Goal: Task Accomplishment & Management: Use online tool/utility

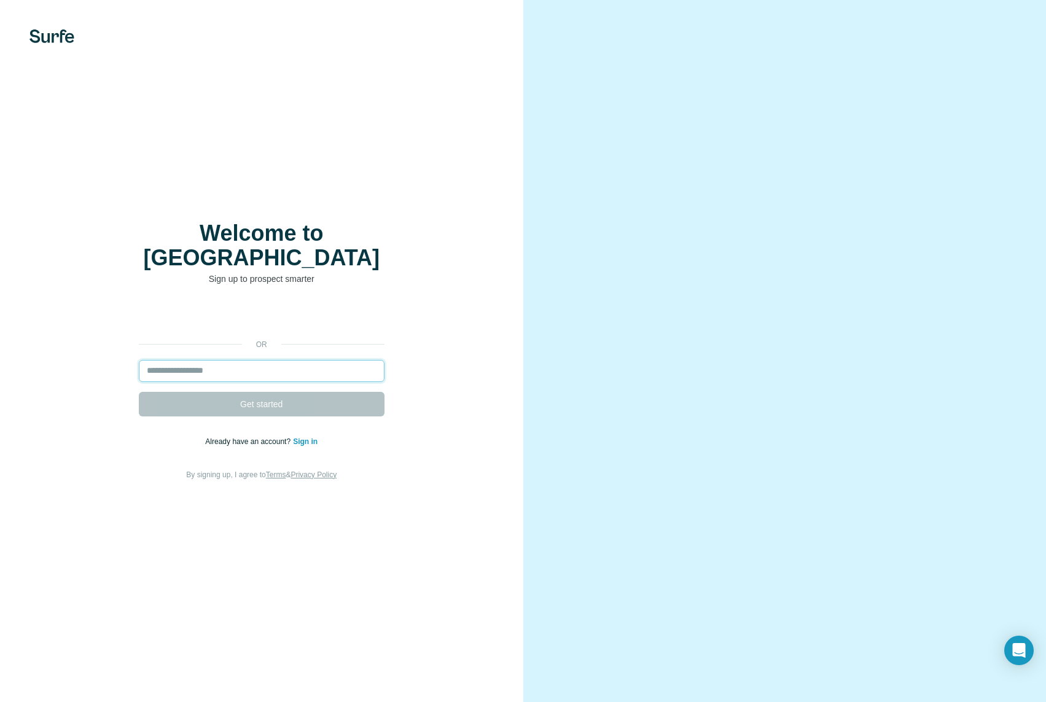
click at [271, 360] on input "email" at bounding box center [262, 371] width 246 height 22
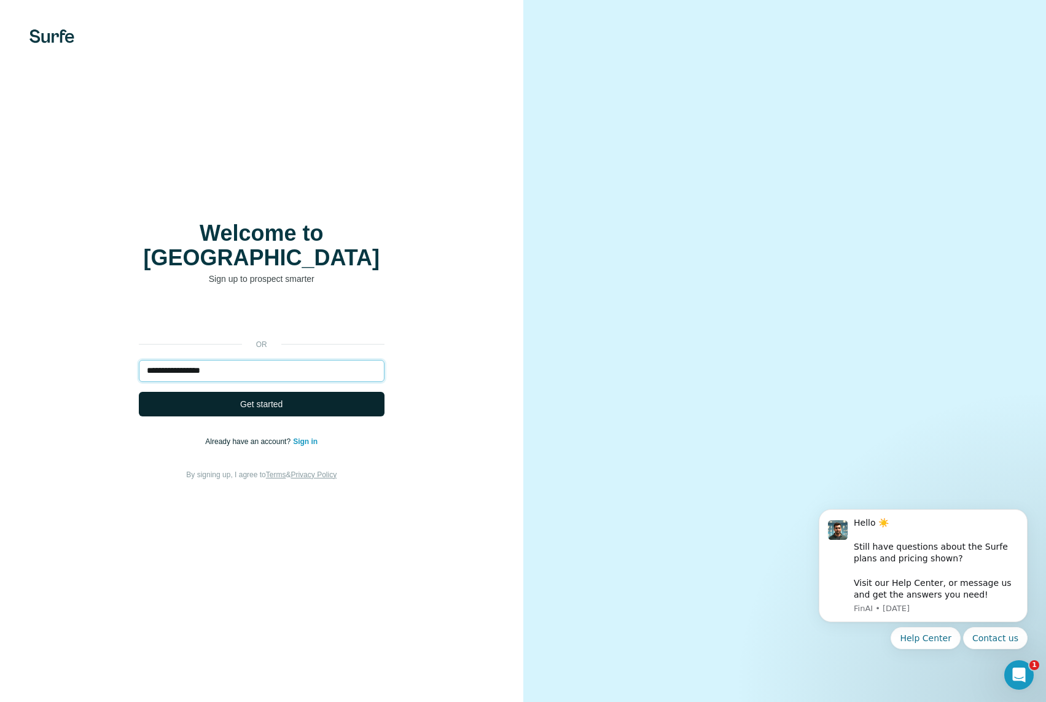
type input "**********"
click at [293, 392] on button "Get started" at bounding box center [262, 404] width 246 height 25
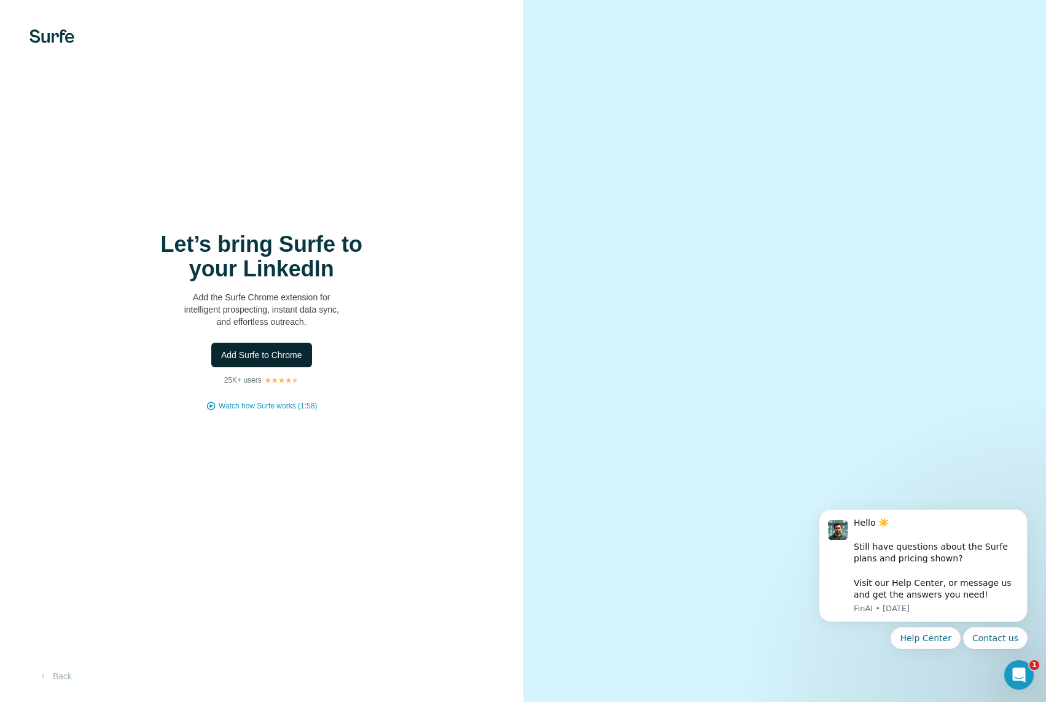
click at [298, 357] on span "Add Surfe to Chrome" at bounding box center [261, 355] width 81 height 12
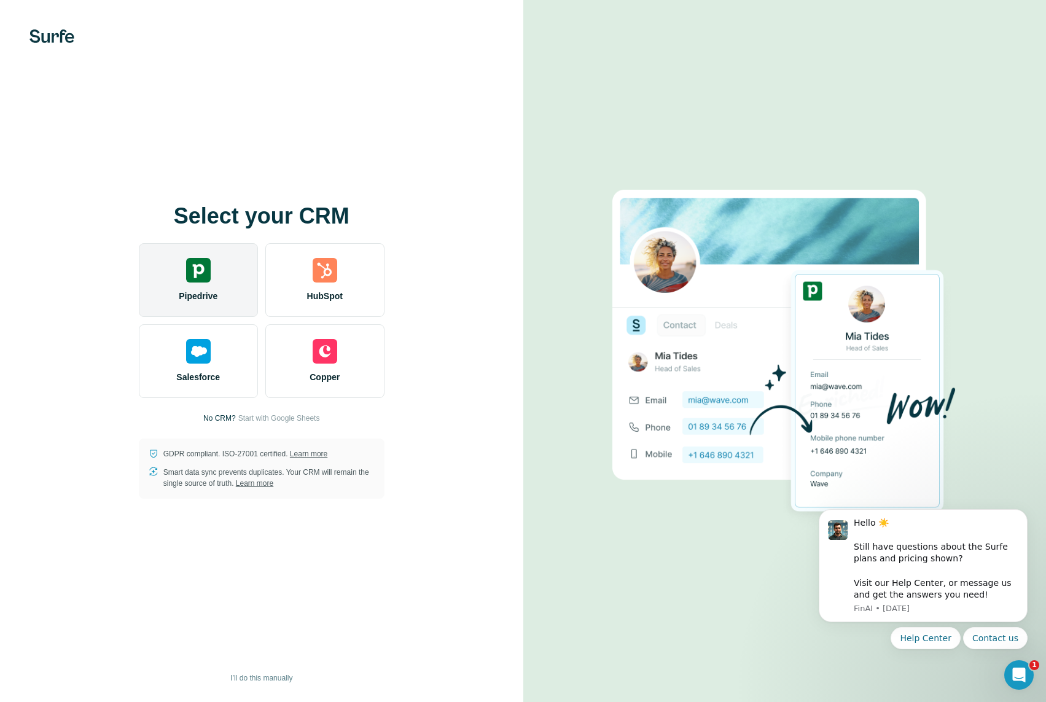
click at [221, 281] on div "Pipedrive" at bounding box center [198, 280] width 119 height 74
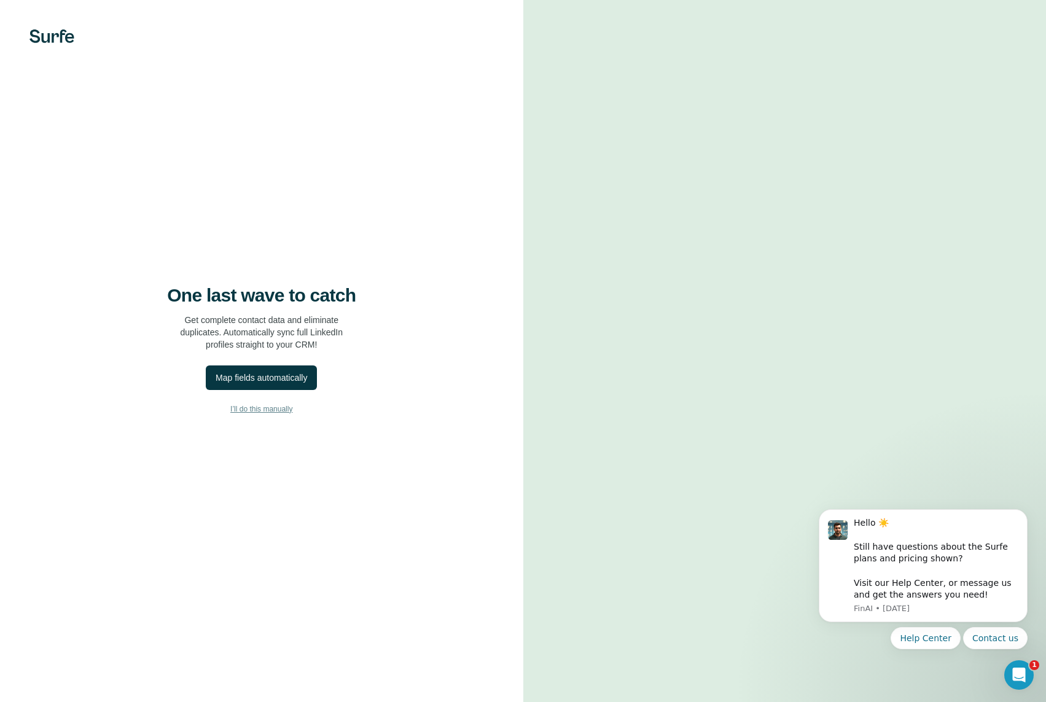
click at [286, 410] on span "I’ll do this manually" at bounding box center [261, 408] width 62 height 11
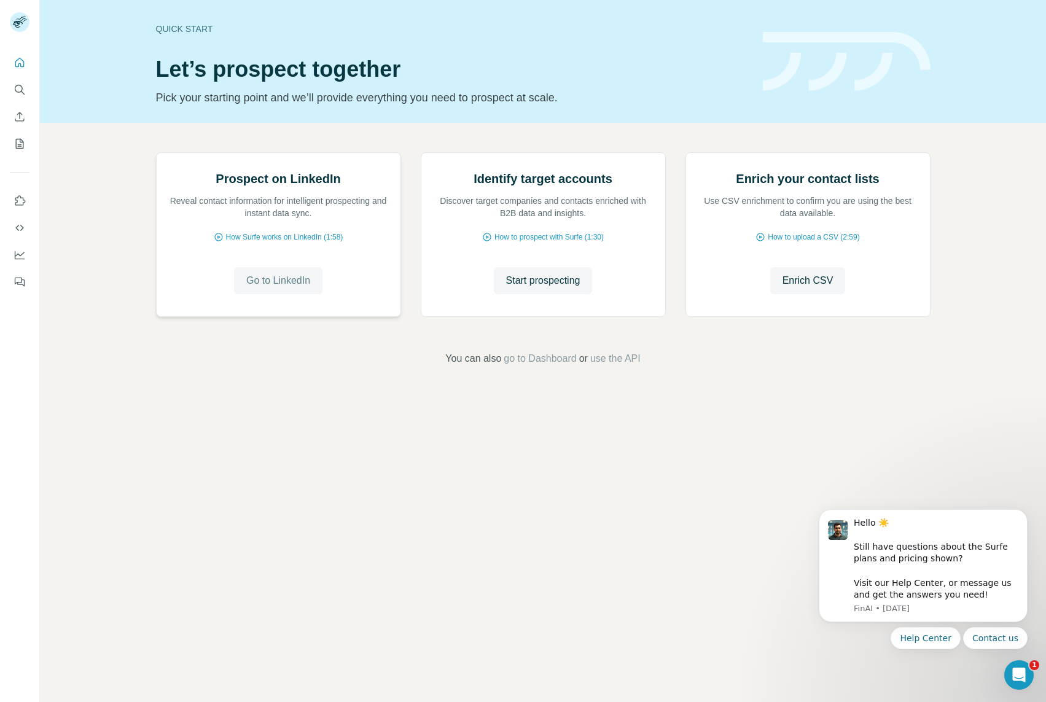
click at [295, 288] on span "Go to LinkedIn" at bounding box center [278, 280] width 64 height 15
click at [18, 251] on icon "Dashboard" at bounding box center [20, 255] width 12 height 12
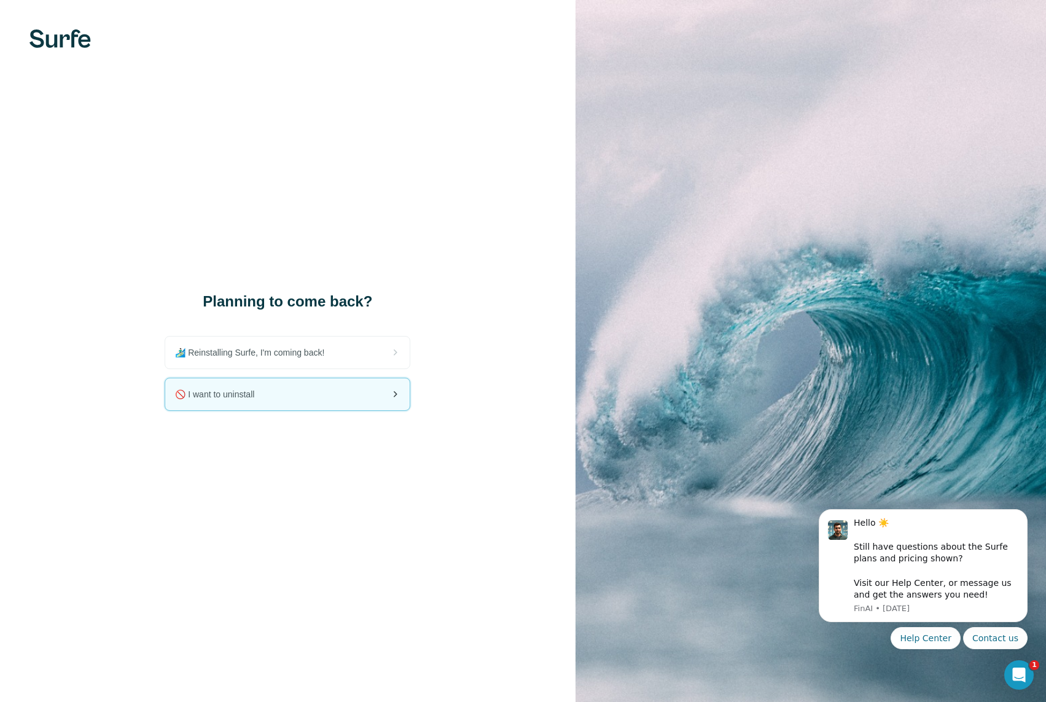
click at [315, 398] on div "🚫 I want to uninstall" at bounding box center [287, 394] width 244 height 32
